Goal: Task Accomplishment & Management: Manage account settings

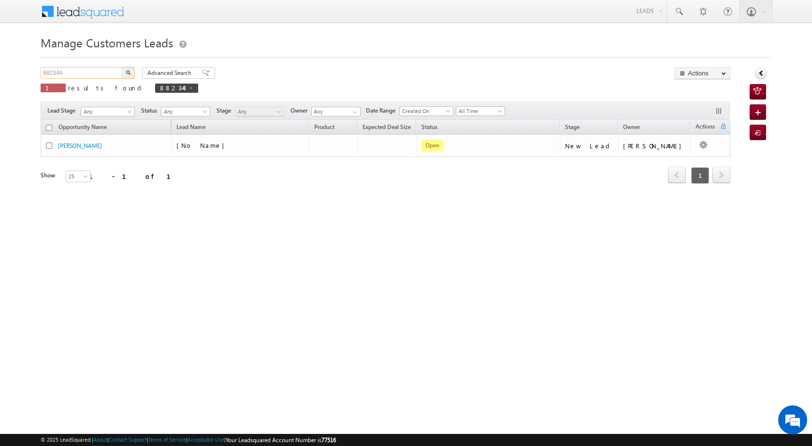
drag, startPoint x: 70, startPoint y: 72, endPoint x: 12, endPoint y: 67, distance: 58.7
click at [12, 67] on body "Menu [PERSON_NAME] [PERSON_NAME] a2@ks erve." at bounding box center [406, 137] width 812 height 274
paste input "28999"
type input "828999"
click at [129, 73] on img "button" at bounding box center [128, 72] width 5 height 5
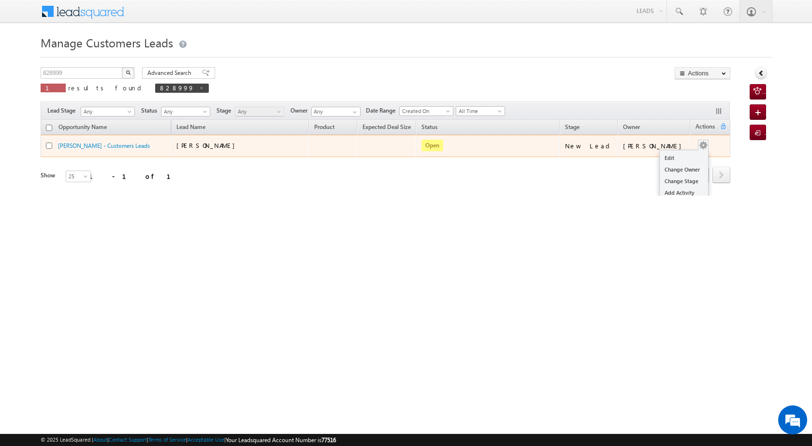
click at [703, 147] on div "Edit Change Owner Change Stage Add Activity Add Task Delete" at bounding box center [702, 146] width 15 height 13
click at [670, 161] on link "Edit" at bounding box center [684, 158] width 48 height 12
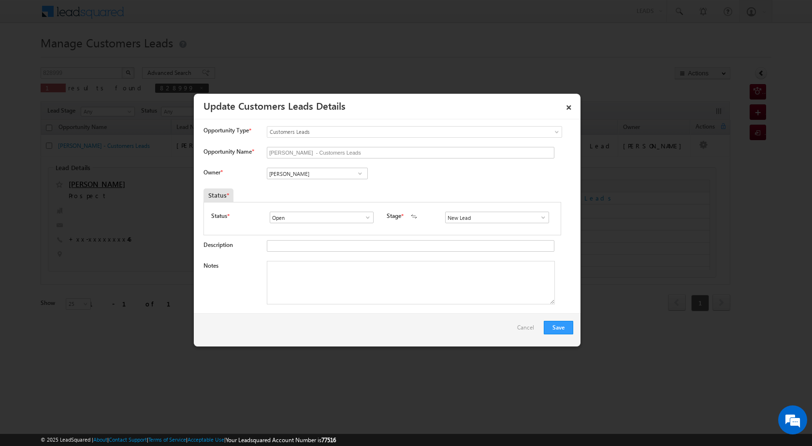
click at [361, 173] on span at bounding box center [360, 174] width 10 height 8
click at [354, 190] on span "[EMAIL_ADDRESS][DOMAIN_NAME]" at bounding box center [314, 192] width 87 height 7
type input "[PERSON_NAME]"
click at [362, 294] on textarea "Notes" at bounding box center [411, 282] width 288 height 43
click at [540, 216] on span at bounding box center [543, 218] width 10 height 8
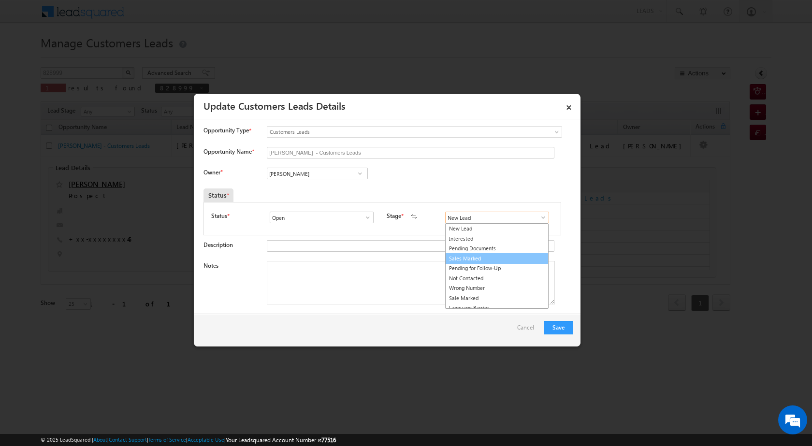
click at [479, 258] on link "Sales Marked" at bounding box center [496, 258] width 103 height 11
type input "Sales Marked"
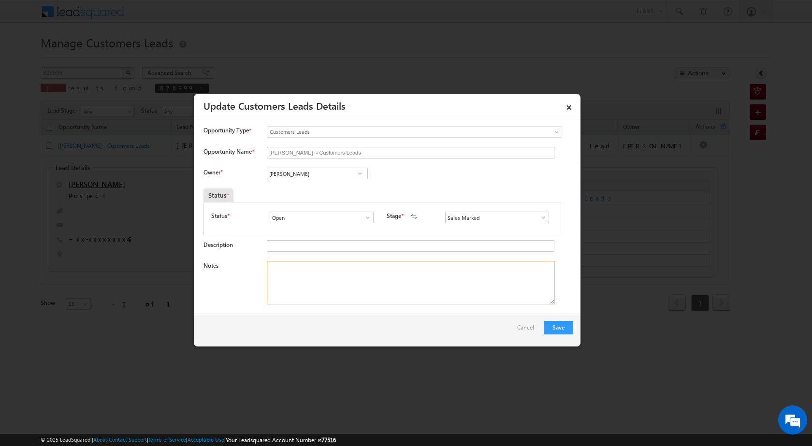
click at [409, 279] on textarea "Notes" at bounding box center [411, 282] width 288 height 43
paste textarea "828999"
click at [387, 269] on textarea "828999" at bounding box center [411, 282] width 288 height 43
paste textarea "plot vailue registry vailue 32 pv loan amount 15 lac business income 50 k netur…"
type textarea "828999 plot vailue registry vailue 32 pv loan amount 15 lac business income 50 …"
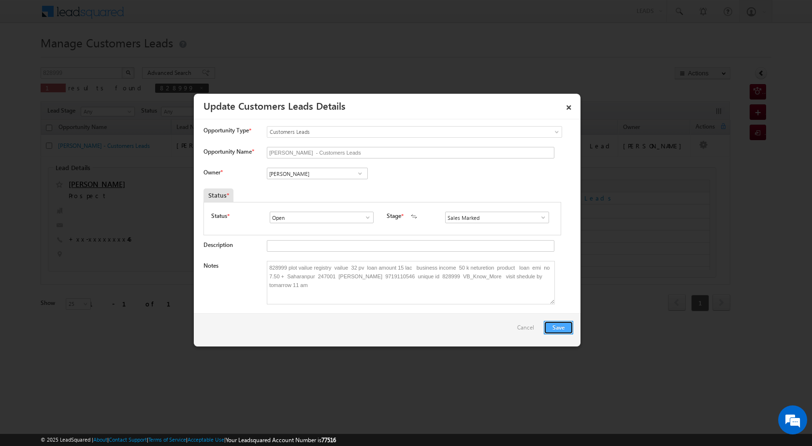
click at [559, 327] on button "Save" at bounding box center [558, 328] width 29 height 14
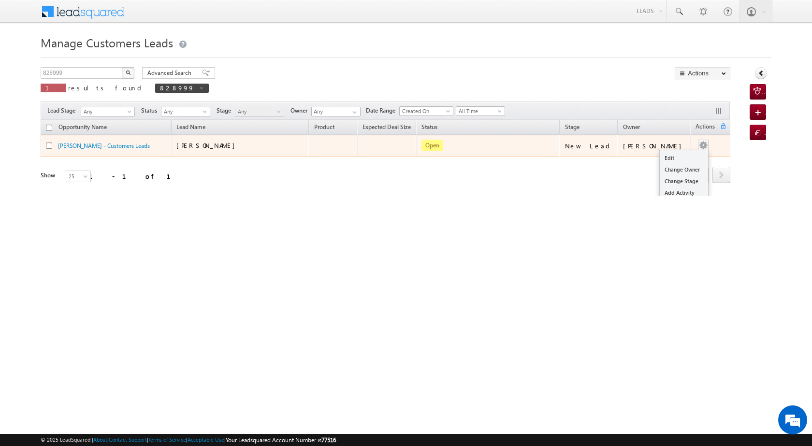
click at [702, 140] on div "Edit Change Owner Change Stage Add Activity Add Task Delete" at bounding box center [702, 146] width 15 height 13
click at [684, 156] on link "Edit" at bounding box center [684, 158] width 48 height 12
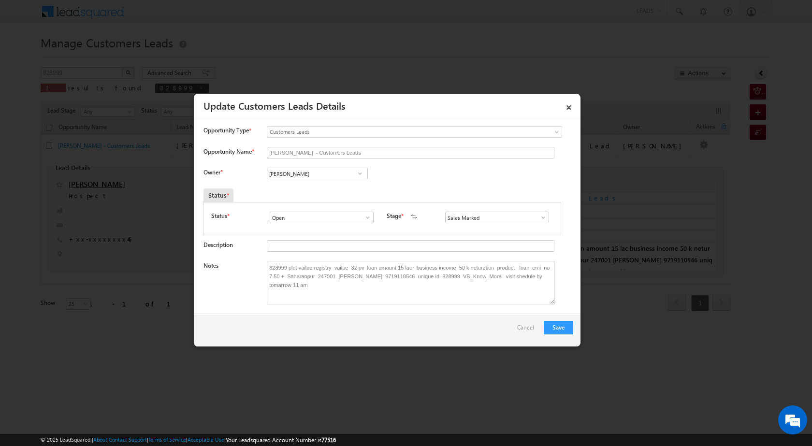
click at [358, 174] on span at bounding box center [360, 174] width 10 height 8
click at [313, 174] on input "[PERSON_NAME]" at bounding box center [317, 174] width 101 height 12
click at [441, 176] on div "Owner * [PERSON_NAME] [PERSON_NAME] [PERSON_NAME] [PERSON_NAME] [PERSON_NAME] […" at bounding box center [388, 176] width 370 height 16
click at [357, 176] on span at bounding box center [360, 174] width 10 height 8
click at [335, 191] on span "[EMAIL_ADDRESS][DOMAIN_NAME]" at bounding box center [314, 192] width 87 height 7
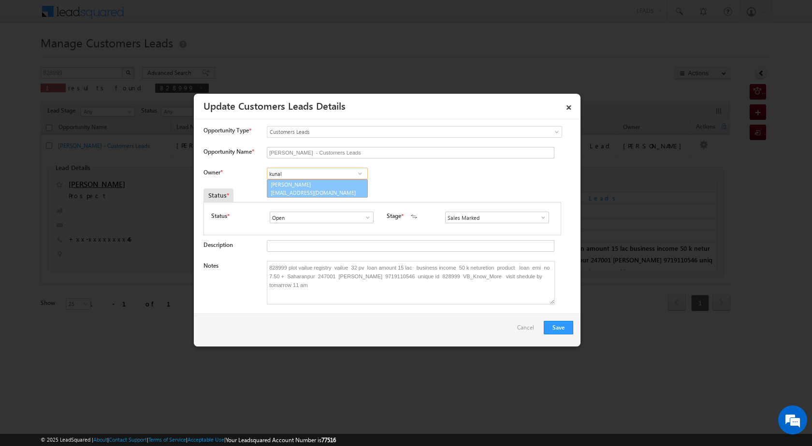
type input "[PERSON_NAME]"
click at [568, 331] on button "Save" at bounding box center [558, 328] width 29 height 14
